Goal: Task Accomplishment & Management: Manage account settings

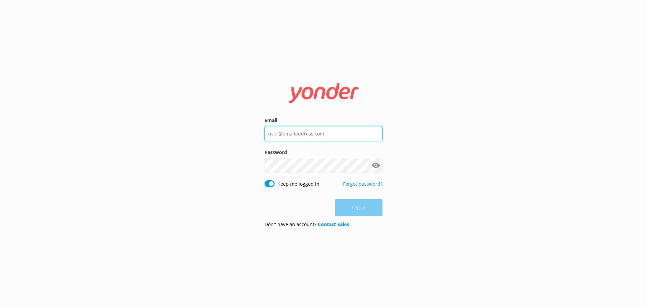
type input "[EMAIL_ADDRESS][DOMAIN_NAME]"
click at [363, 211] on div "Log in" at bounding box center [324, 207] width 118 height 17
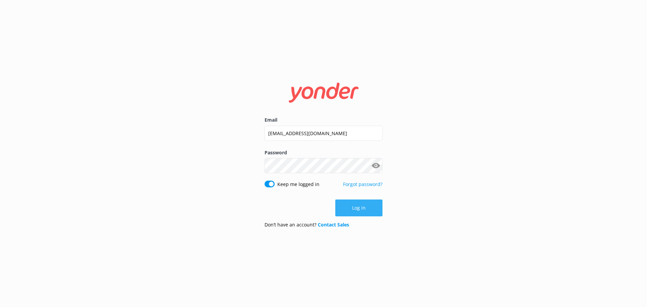
click at [358, 210] on button "Log in" at bounding box center [358, 207] width 47 height 17
